Goal: Information Seeking & Learning: Compare options

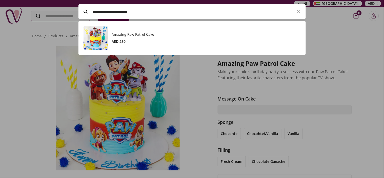
scroll to position [0, 0]
click at [130, 36] on h3 "Amazing Paw Patrol Cake" at bounding box center [206, 34] width 189 height 5
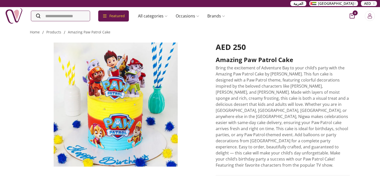
scroll to position [168, 0]
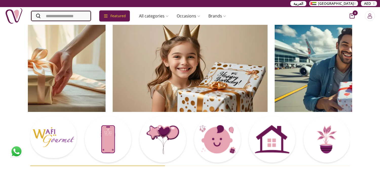
click at [73, 14] on input "Search" at bounding box center [61, 16] width 60 height 10
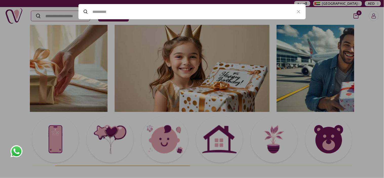
paste input "**********"
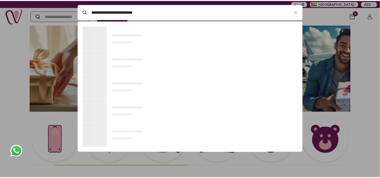
scroll to position [34, 227]
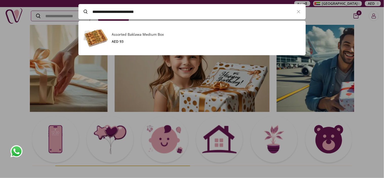
click at [126, 35] on h3 "Assorted Baklawa Medium Box" at bounding box center [206, 34] width 189 height 5
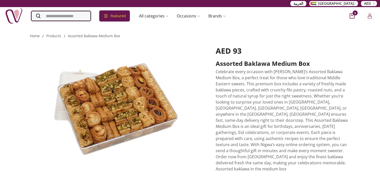
click at [90, 15] on input "Search" at bounding box center [61, 16] width 60 height 10
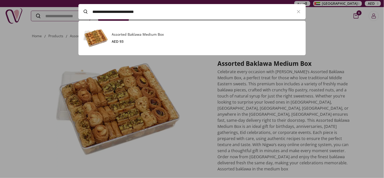
paste input "**********"
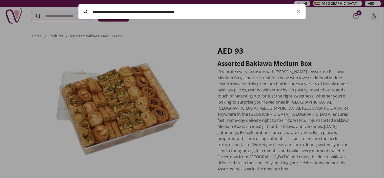
paste input "Search"
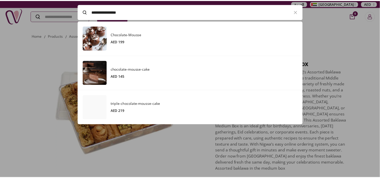
scroll to position [104, 227]
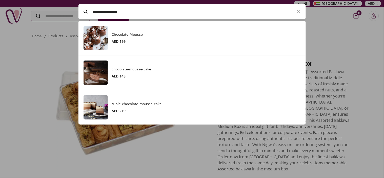
type input "**********"
click at [120, 38] on div "Chocolate-Mousse AED 199" at bounding box center [206, 38] width 189 height 12
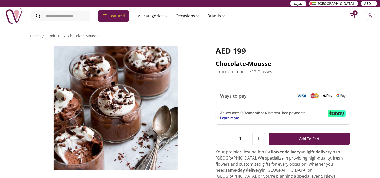
click at [255, 64] on h2 "Chocolate-Mousse" at bounding box center [282, 63] width 134 height 8
copy h2 "Chocolate-Mousse"
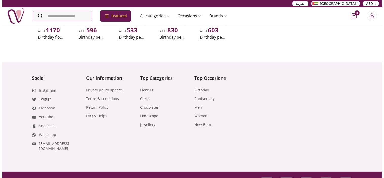
scroll to position [302, 0]
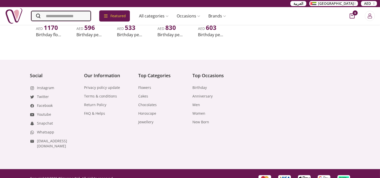
click at [72, 15] on input "Search" at bounding box center [61, 16] width 60 height 10
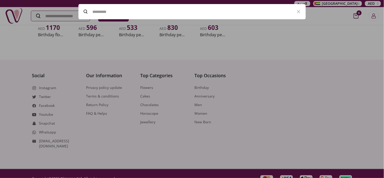
paste input "**********"
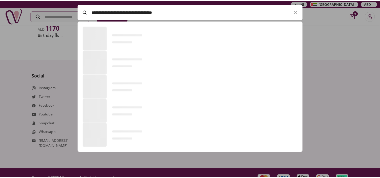
scroll to position [69, 227]
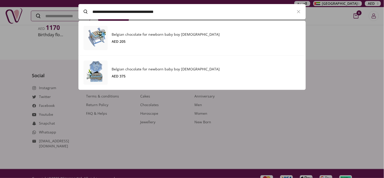
click at [142, 71] on h3 "Belgian chocolate for newborn baby boy 1" at bounding box center [206, 69] width 189 height 5
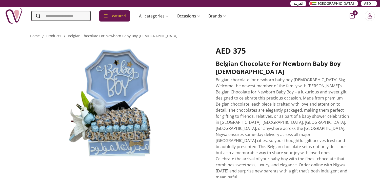
click at [80, 17] on input "Search" at bounding box center [61, 16] width 60 height 10
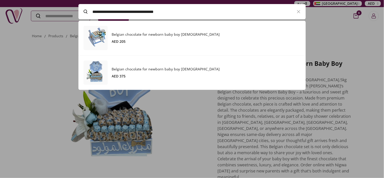
paste input "Search"
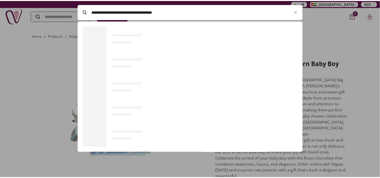
scroll to position [69, 227]
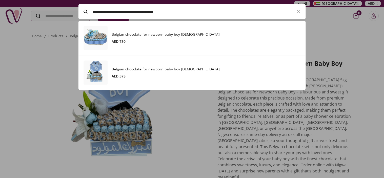
click at [169, 33] on h3 "Belgian chocolate for newborn baby boy 2" at bounding box center [206, 34] width 189 height 5
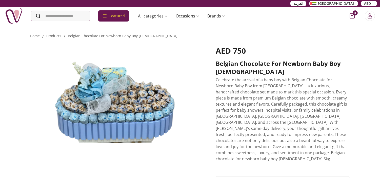
click at [301, 96] on p "Celebrate the arrival of a baby boy with Belgian Chocolate for Newborn Baby Boy…" at bounding box center [282, 119] width 134 height 85
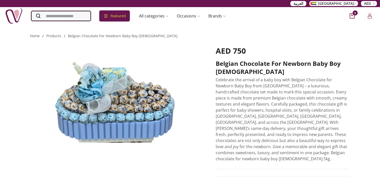
click at [87, 16] on input "Search" at bounding box center [61, 16] width 60 height 10
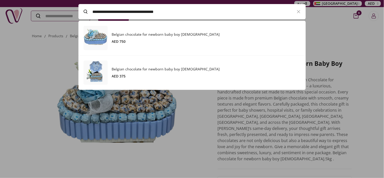
paste input "Search"
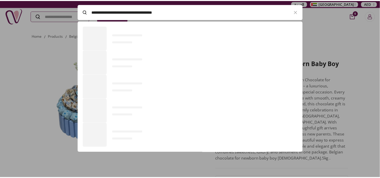
scroll to position [34, 227]
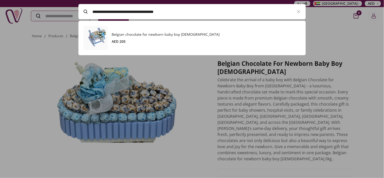
type input "**********"
click at [145, 37] on div "Belgian chocolate for newborn baby boy 4 AED 205" at bounding box center [206, 38] width 189 height 12
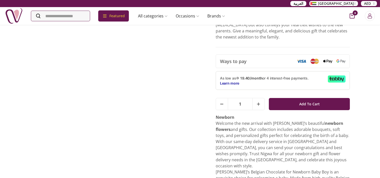
scroll to position [112, 0]
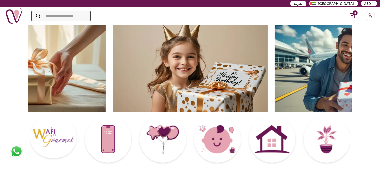
click at [73, 18] on input "Search" at bounding box center [61, 16] width 60 height 10
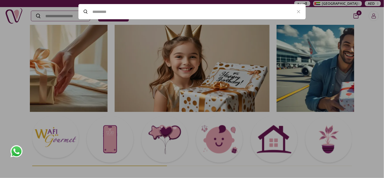
paste input "**********"
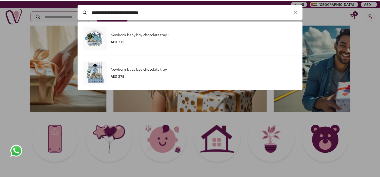
scroll to position [69, 227]
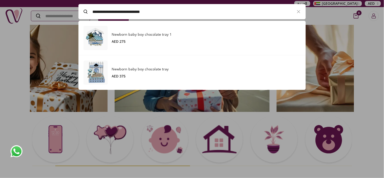
click at [138, 33] on h3 "Newborn baby boy chocolate tray 1" at bounding box center [206, 34] width 189 height 5
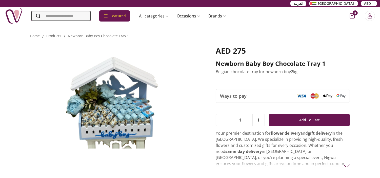
click at [69, 17] on input "Search" at bounding box center [61, 16] width 60 height 10
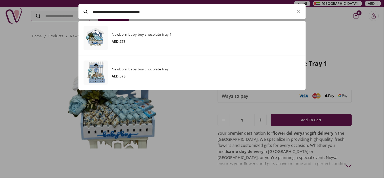
click at [122, 68] on h3 "Newborn baby boy chocolate tray" at bounding box center [206, 69] width 189 height 5
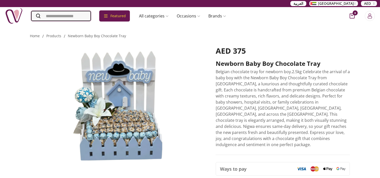
click at [91, 14] on input "Search" at bounding box center [61, 16] width 60 height 10
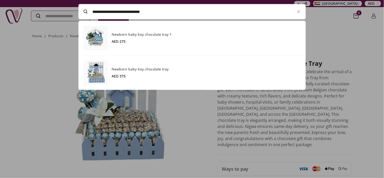
click at [151, 37] on div "Newborn baby boy chocolate tray 1 AED 275" at bounding box center [206, 38] width 189 height 12
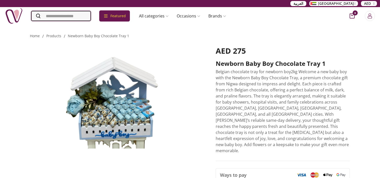
click at [80, 19] on input "Search" at bounding box center [61, 16] width 60 height 10
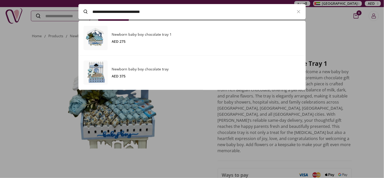
paste input "Search"
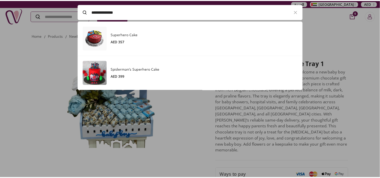
scroll to position [69, 227]
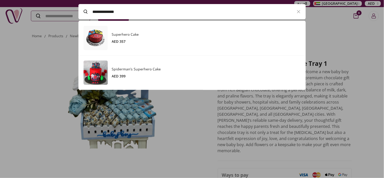
click at [123, 34] on h3 "Superhero Cake" at bounding box center [206, 34] width 189 height 5
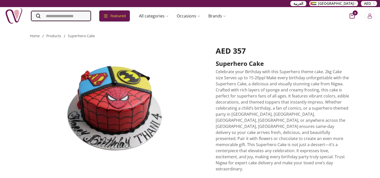
click at [91, 17] on input "Search" at bounding box center [61, 16] width 60 height 10
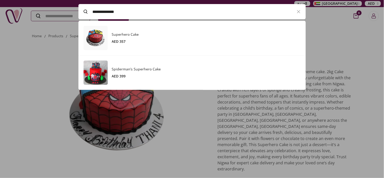
paste input "**********"
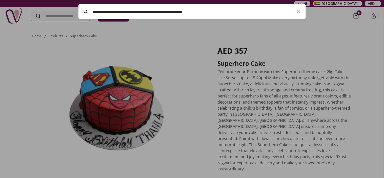
paste input "Search"
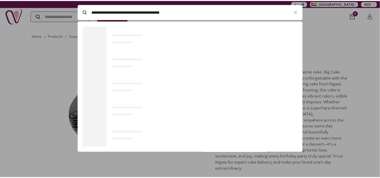
scroll to position [34, 227]
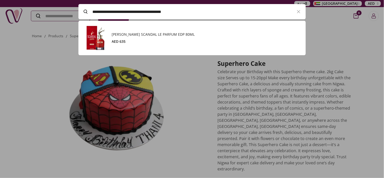
type input "**********"
click at [164, 32] on h3 "[PERSON_NAME] SCANDAL LE PARFUM EDP 80ML" at bounding box center [206, 34] width 189 height 5
